Goal: Information Seeking & Learning: Learn about a topic

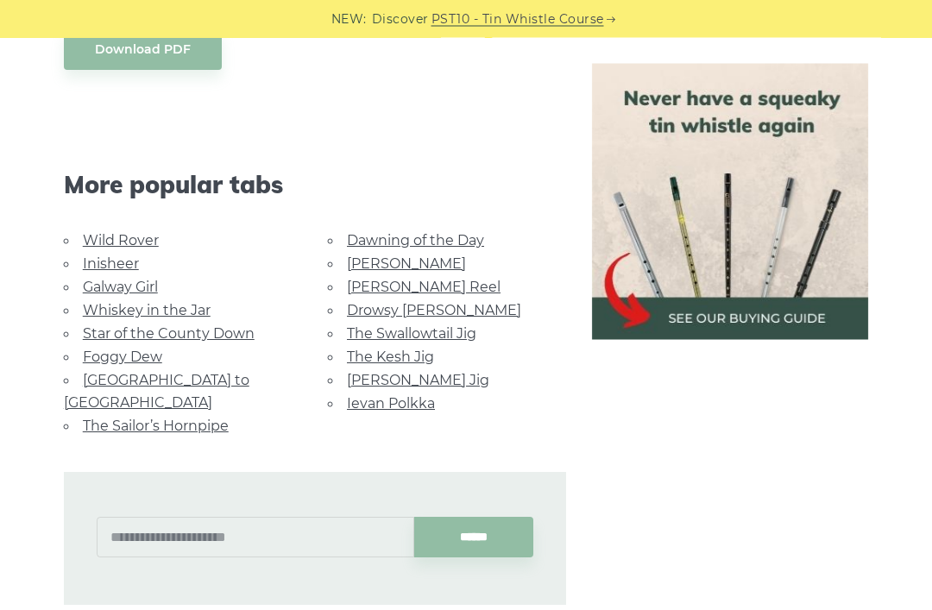
scroll to position [964, 0]
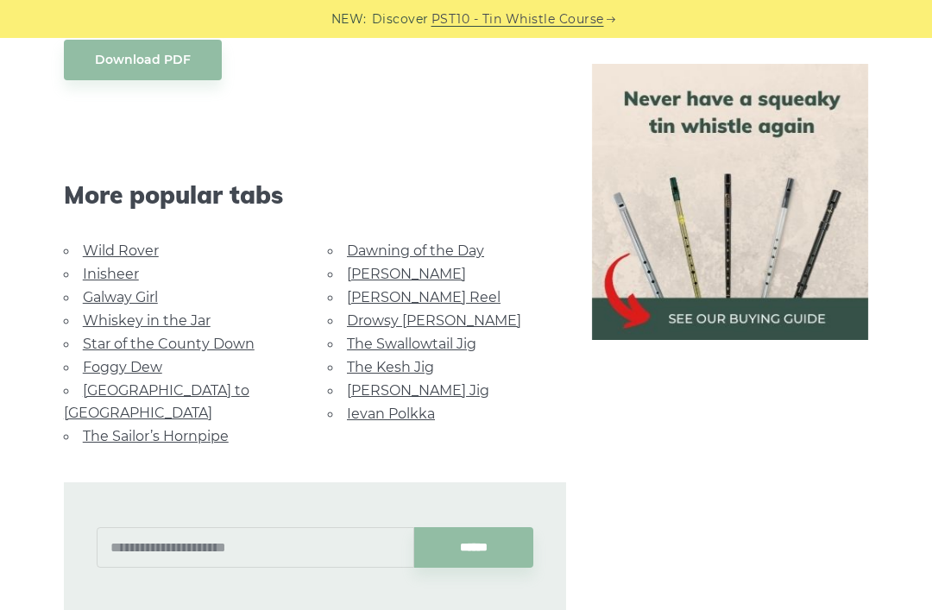
click at [138, 367] on link "Foggy Dew" at bounding box center [122, 367] width 79 height 16
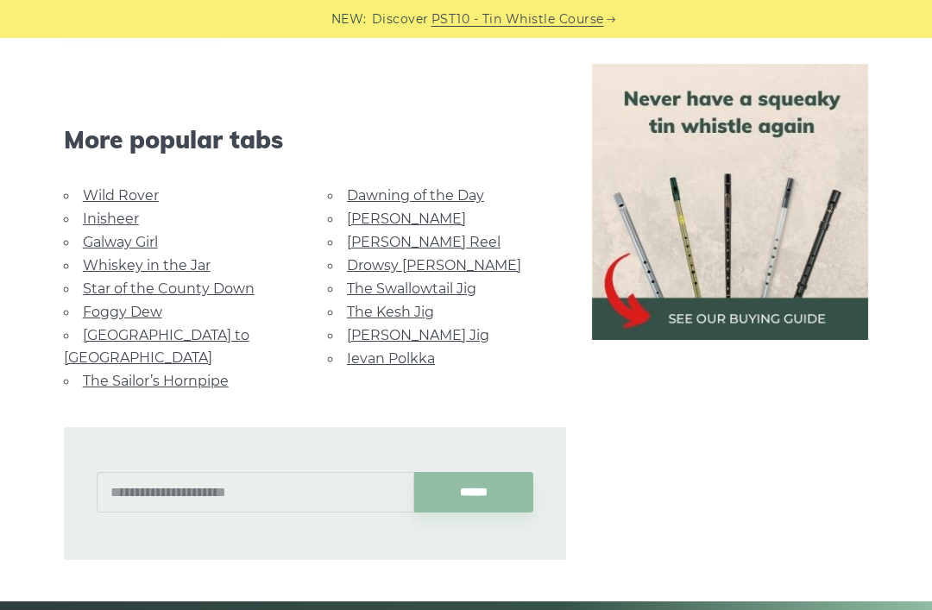
click at [470, 202] on link "Dawning of the Day" at bounding box center [415, 195] width 137 height 16
click at [416, 309] on link "The Kesh Jig" at bounding box center [390, 312] width 87 height 16
click at [153, 234] on link "Galway Girl" at bounding box center [120, 242] width 75 height 16
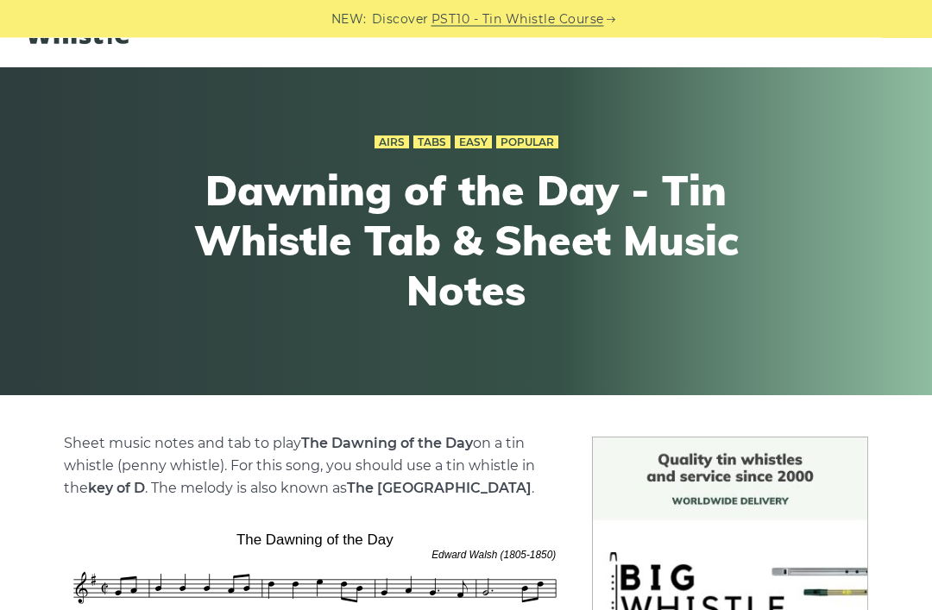
scroll to position [50, 0]
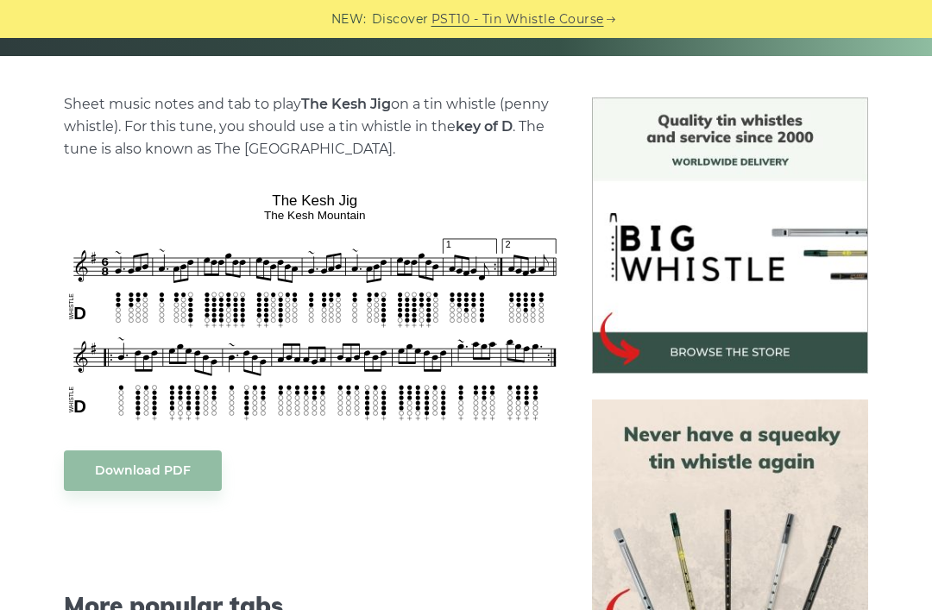
scroll to position [442, 0]
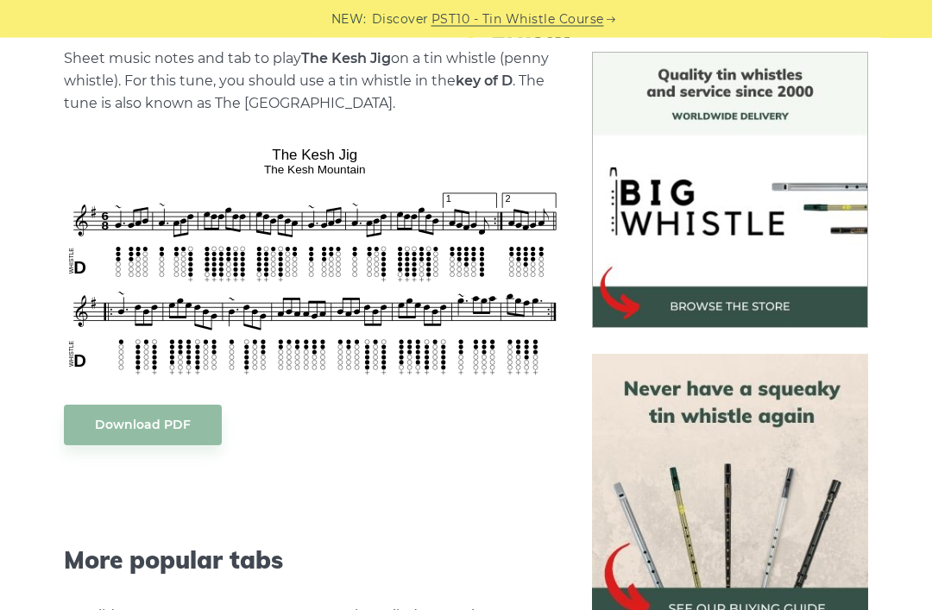
click at [419, 442] on div "Download PDF" at bounding box center [315, 426] width 503 height 41
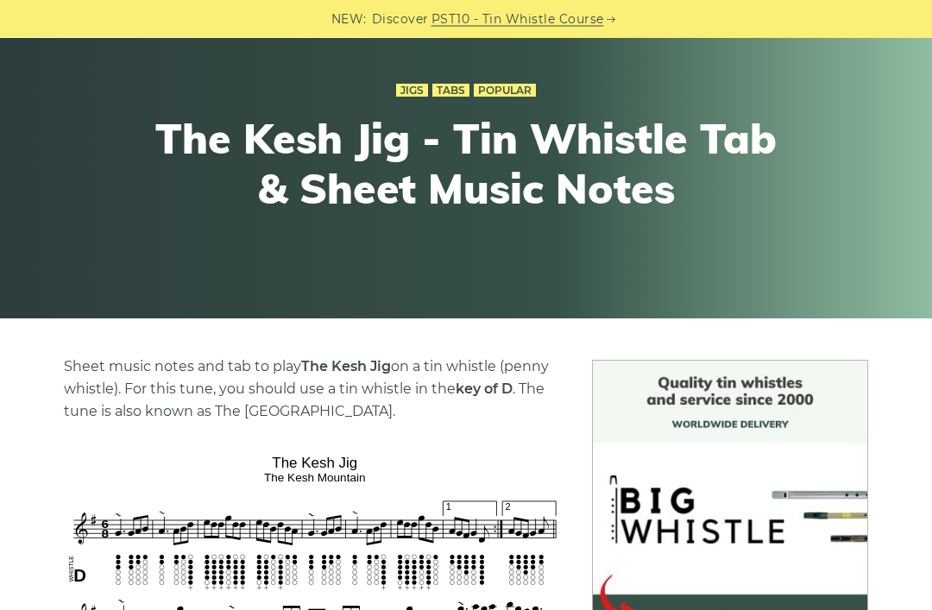
scroll to position [94, 0]
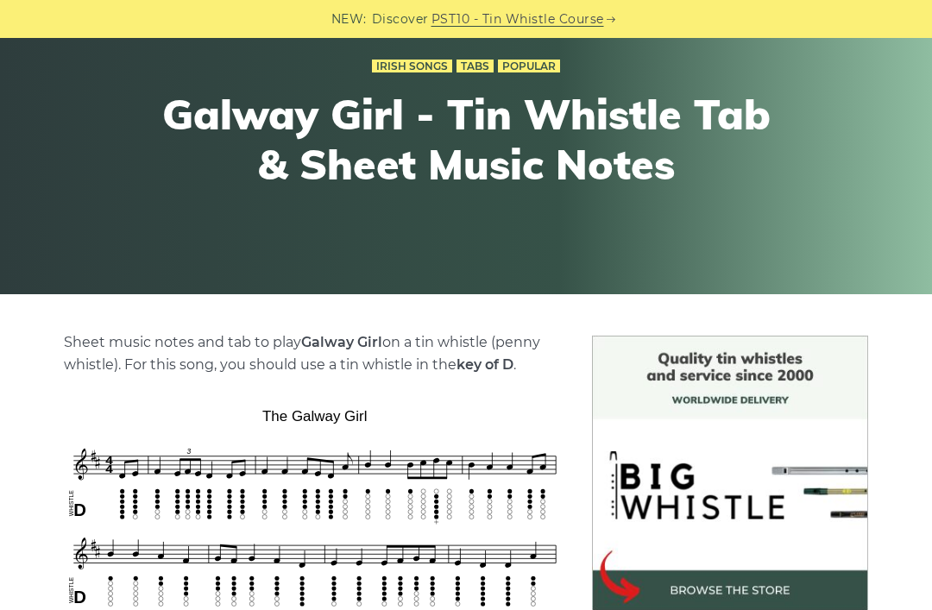
scroll to position [152, 0]
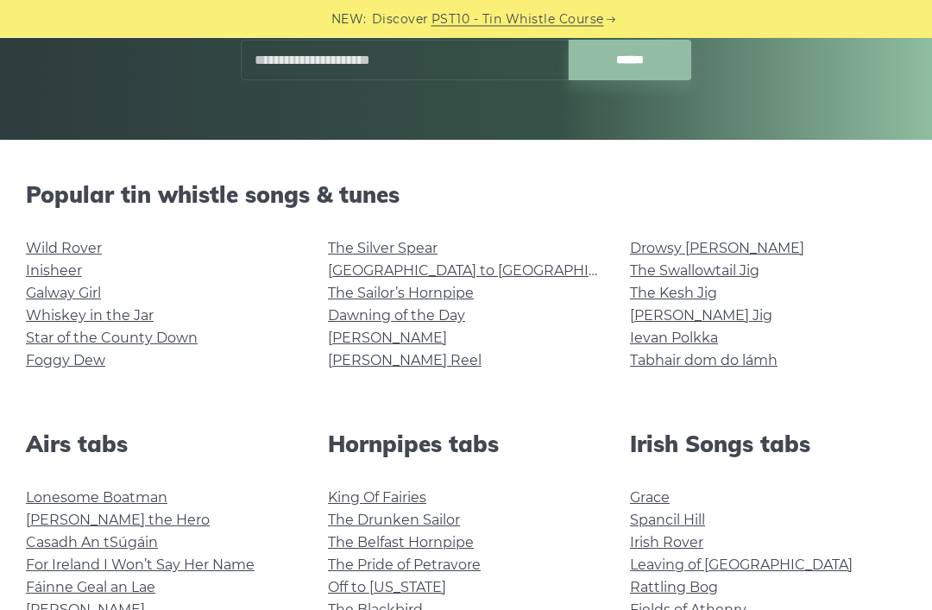
scroll to position [315, 0]
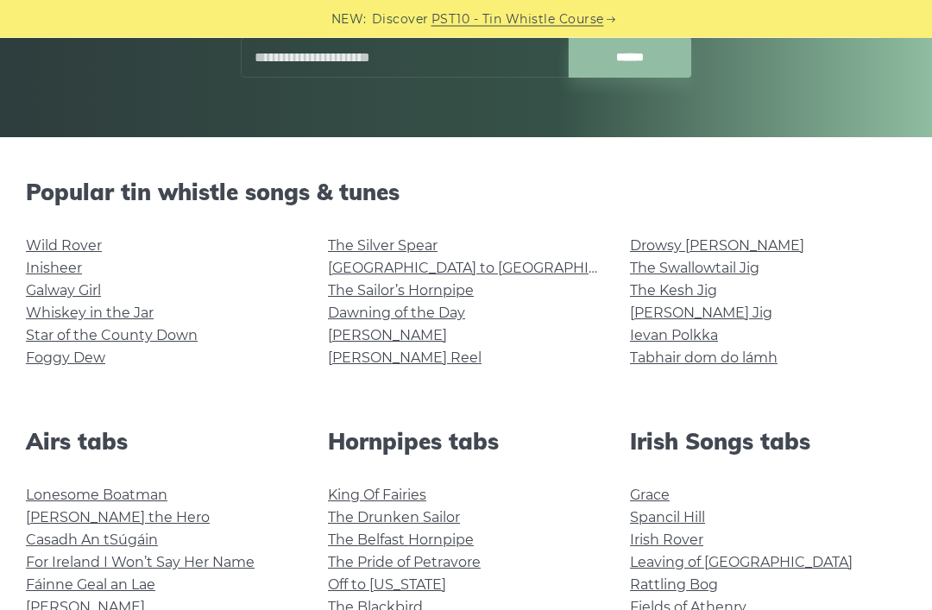
click at [146, 311] on link "Whiskey in the Jar" at bounding box center [90, 314] width 128 height 16
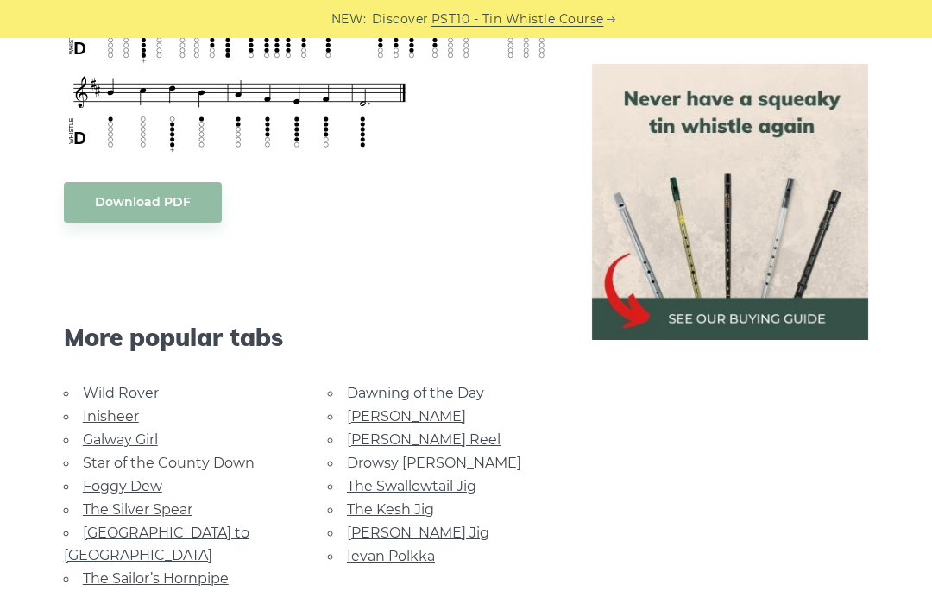
scroll to position [832, 0]
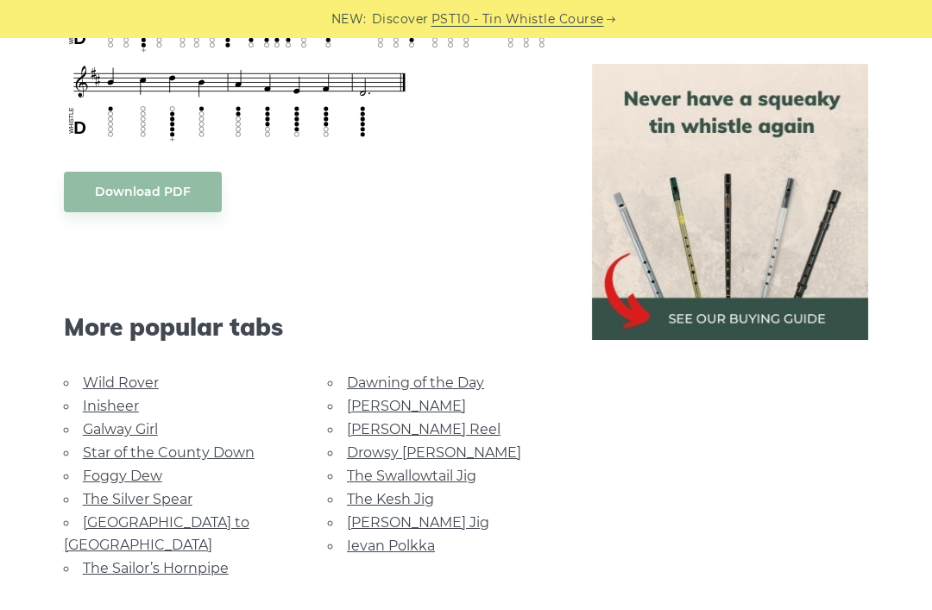
click at [210, 457] on link "Star of the County Down" at bounding box center [169, 452] width 172 height 16
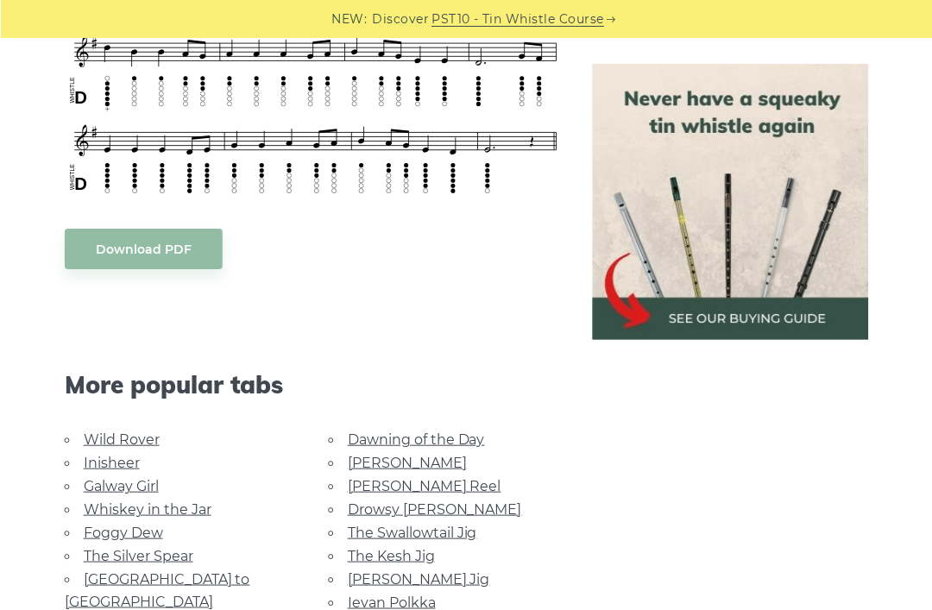
scroll to position [772, 0]
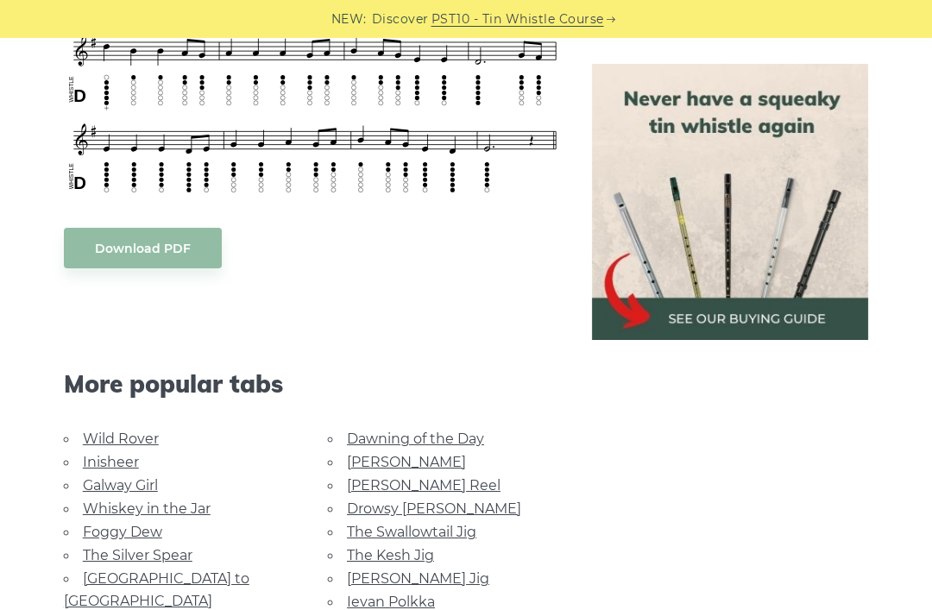
click at [146, 444] on link "Wild Rover" at bounding box center [121, 439] width 76 height 16
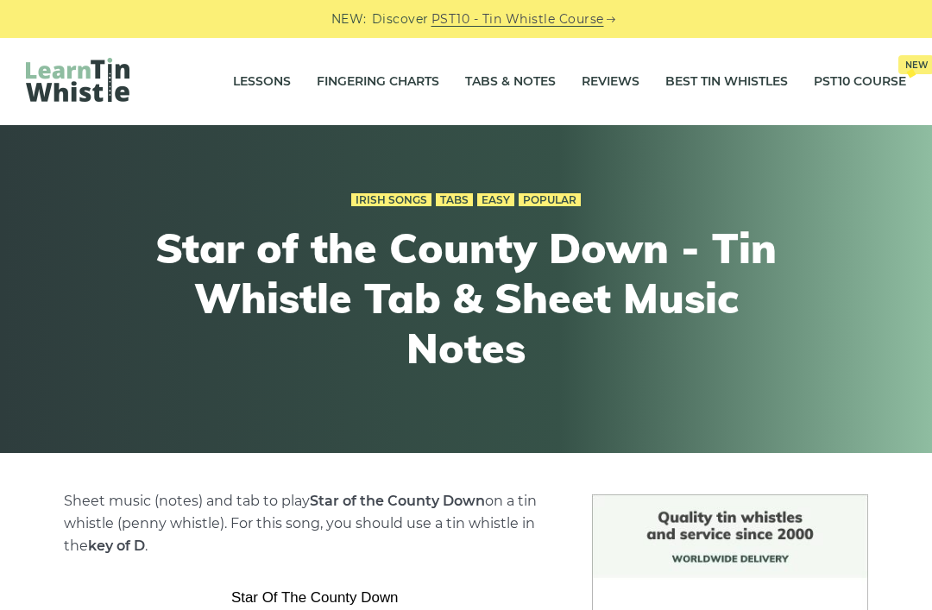
scroll to position [827, 0]
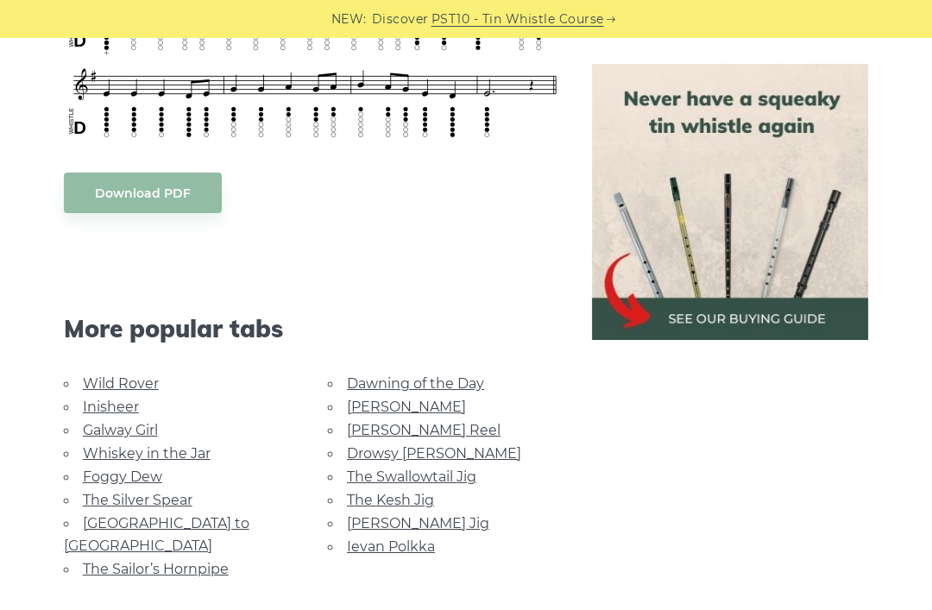
click at [127, 407] on link "Inisheer" at bounding box center [111, 407] width 56 height 16
click at [143, 422] on link "Galway Girl" at bounding box center [120, 430] width 75 height 16
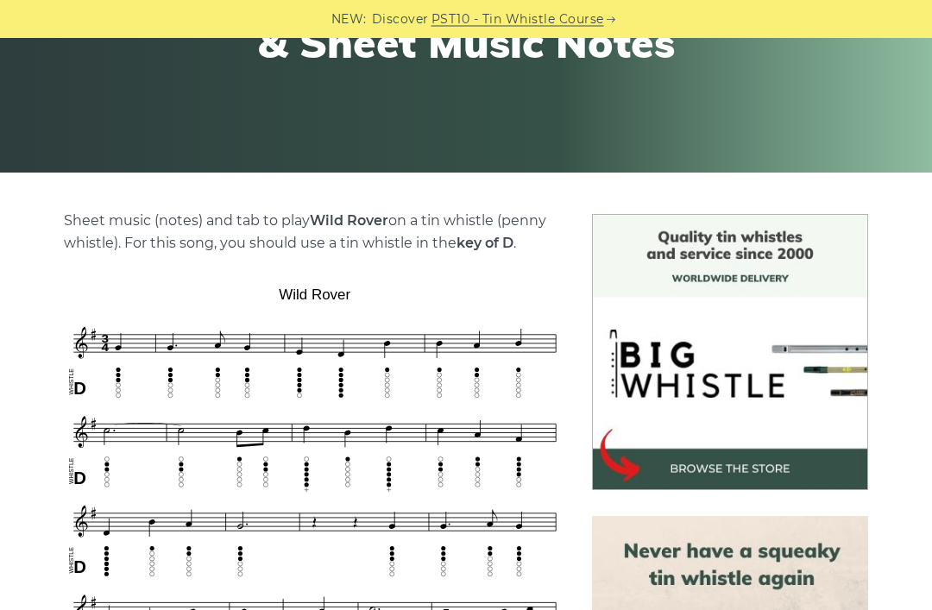
scroll to position [269, 0]
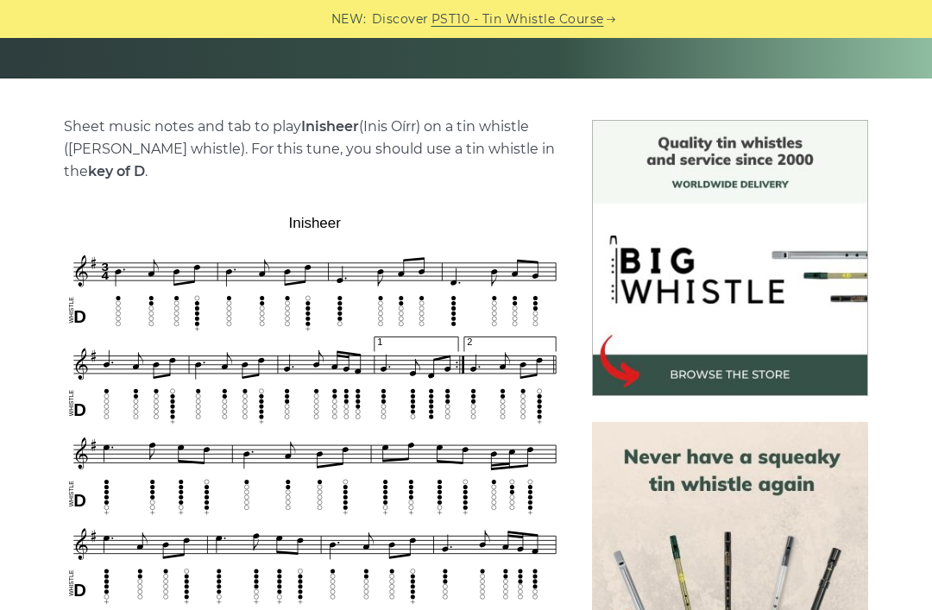
scroll to position [362, 0]
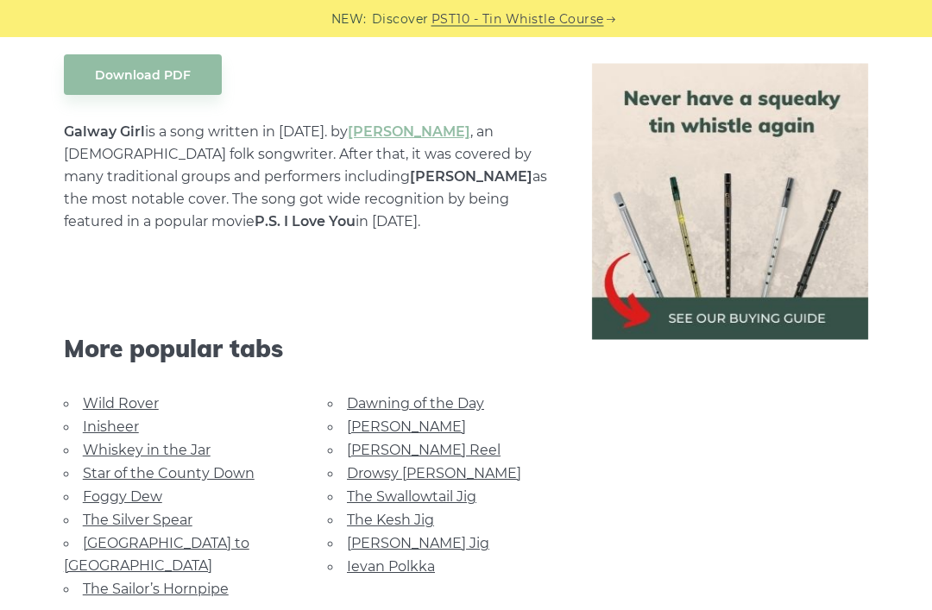
scroll to position [923, 0]
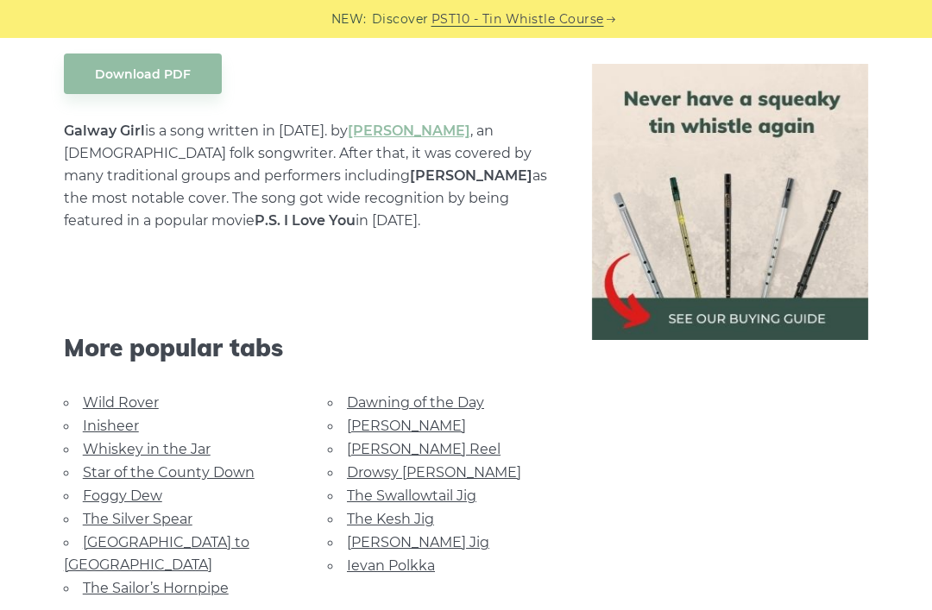
click at [219, 534] on link "[GEOGRAPHIC_DATA] to [GEOGRAPHIC_DATA]" at bounding box center [157, 553] width 186 height 39
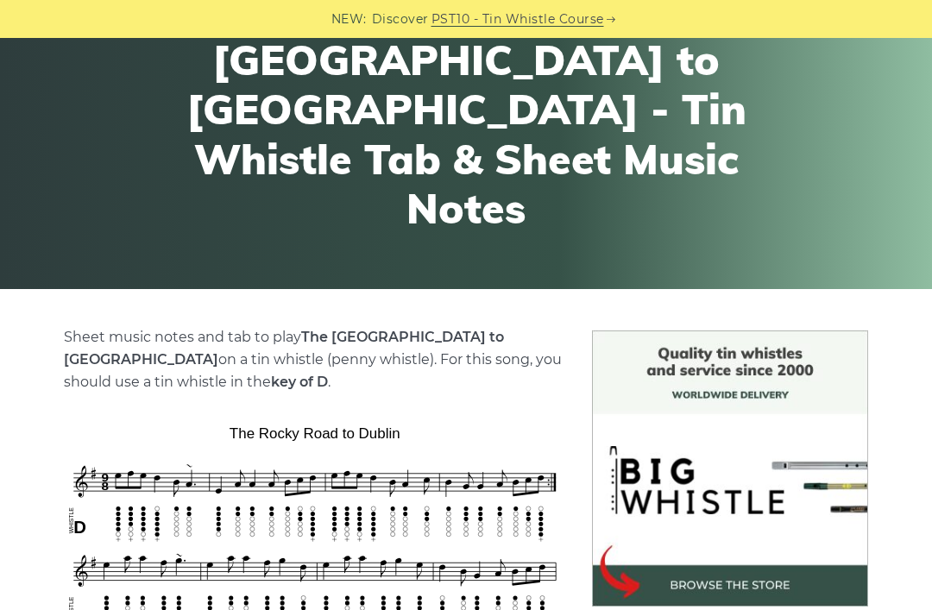
scroll to position [165, 0]
